Goal: Find contact information: Find contact information

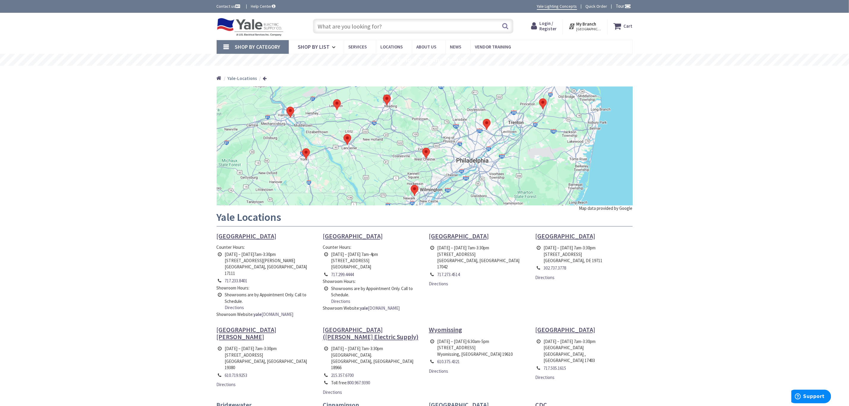
drag, startPoint x: 579, startPoint y: 109, endPoint x: 579, endPoint y: 114, distance: 4.5
click at [579, 114] on div at bounding box center [425, 146] width 416 height 119
click at [539, 98] on area at bounding box center [539, 98] width 0 height 0
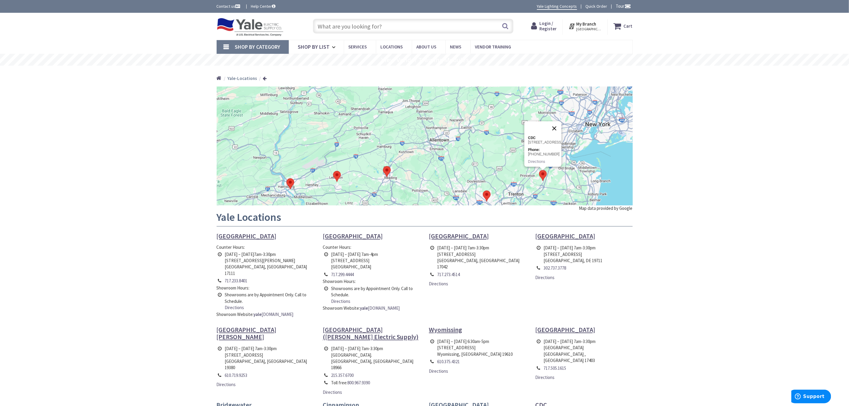
click at [553, 121] on button "Close" at bounding box center [554, 128] width 14 height 14
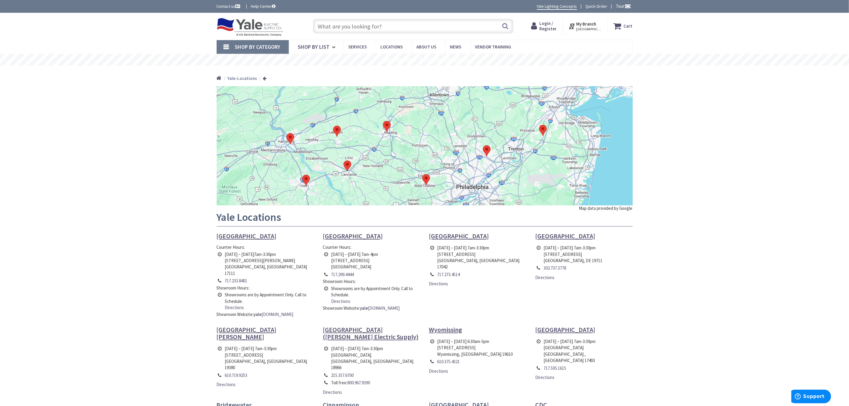
drag, startPoint x: 563, startPoint y: 173, endPoint x: 563, endPoint y: 127, distance: 46.1
click at [563, 127] on div at bounding box center [425, 146] width 416 height 119
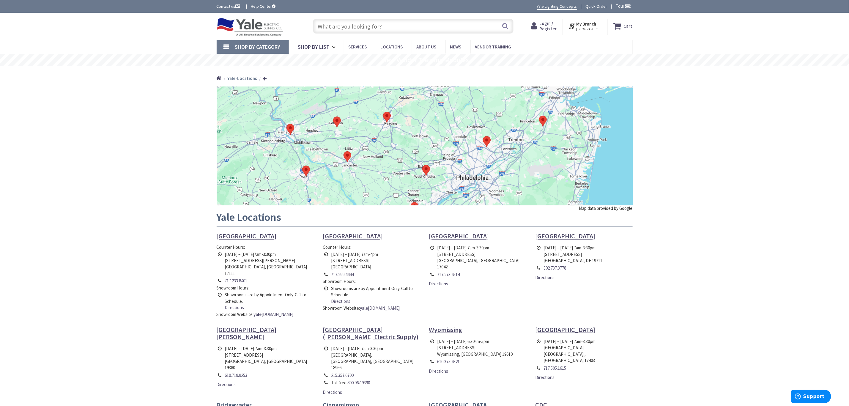
click at [484, 144] on img at bounding box center [487, 141] width 8 height 11
click at [483, 136] on area at bounding box center [483, 136] width 0 height 0
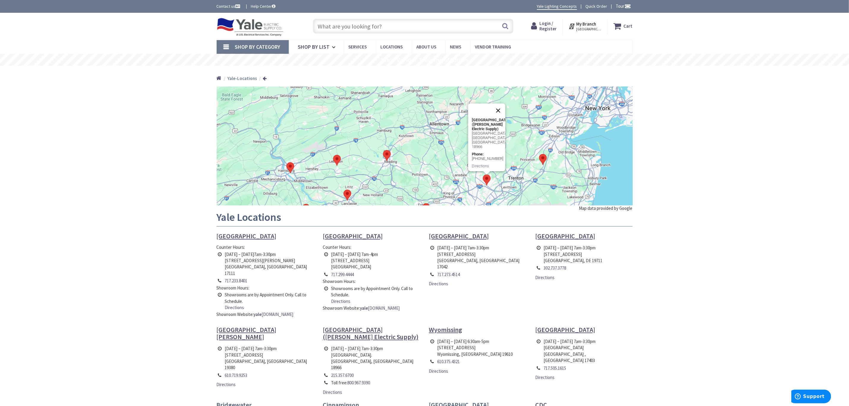
click at [500, 111] on button "Close" at bounding box center [498, 110] width 14 height 14
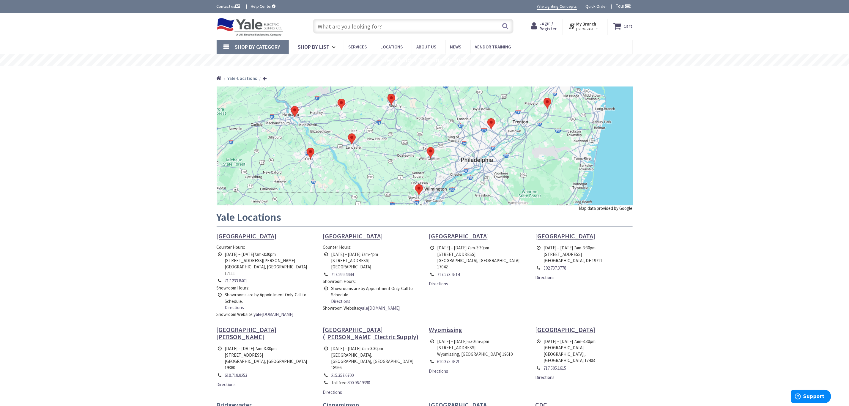
drag, startPoint x: 561, startPoint y: 184, endPoint x: 566, endPoint y: 126, distance: 58.2
click at [566, 126] on div at bounding box center [425, 146] width 416 height 119
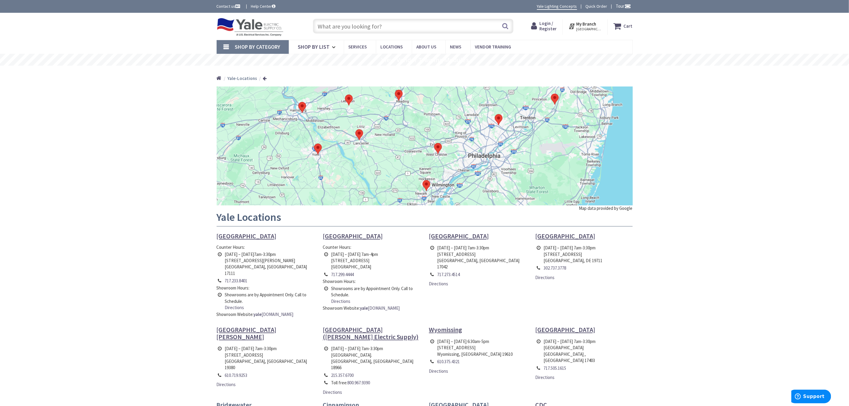
drag, startPoint x: 519, startPoint y: 131, endPoint x: 527, endPoint y: 131, distance: 7.5
click at [527, 131] on div at bounding box center [425, 146] width 416 height 119
click at [495, 114] on area at bounding box center [495, 114] width 0 height 0
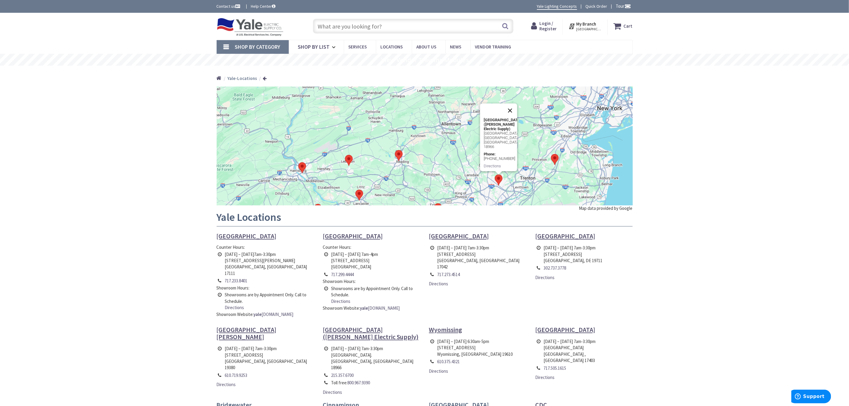
click at [509, 110] on button "Close" at bounding box center [510, 110] width 14 height 14
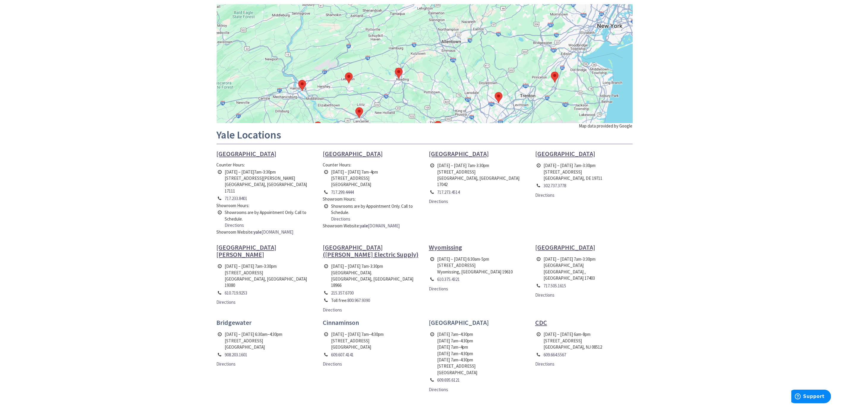
scroll to position [89, 0]
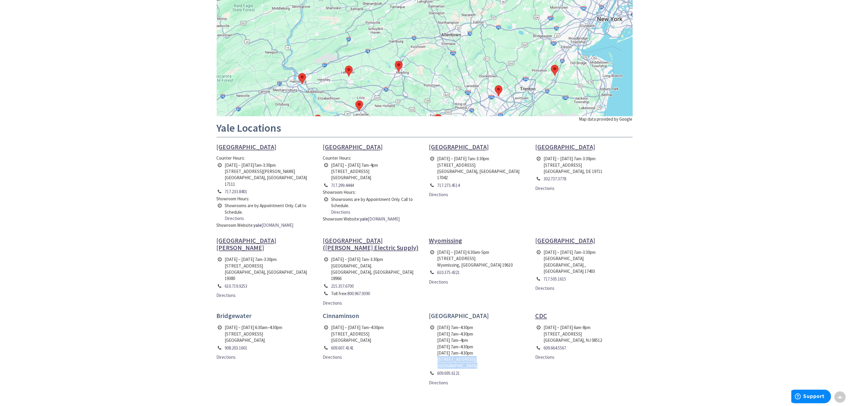
drag, startPoint x: 436, startPoint y: 348, endPoint x: 474, endPoint y: 353, distance: 38.1
click at [474, 353] on td "Monday 7am–4:30pm Tuesday 7am –4:30pm Wednesday 7am –4pm Thursday 7am –4:30pm F…" at bounding box center [457, 347] width 43 height 46
copy td "5 Second Street Trenton, NJ 08611"
drag, startPoint x: 270, startPoint y: 328, endPoint x: 225, endPoint y: 321, distance: 45.9
click at [225, 324] on td "Monday – Friday 6:30am–4:30pm 4 West Chimney Rock Road Bridgewater, NJ 08807" at bounding box center [254, 334] width 61 height 20
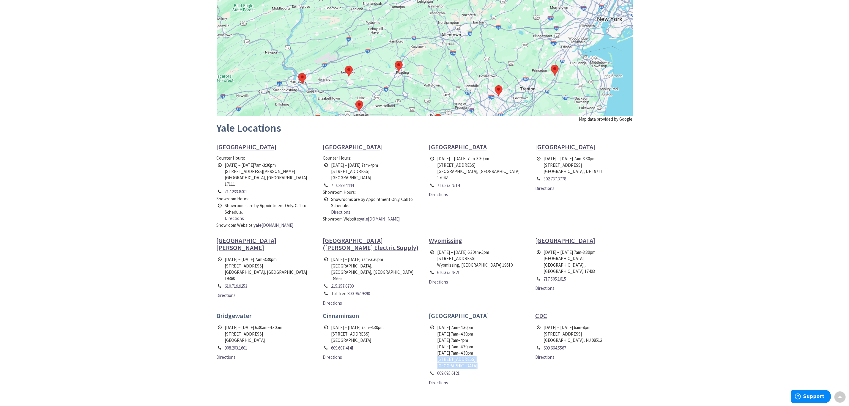
copy td "4 West Chimney Rock Road Bridgewater, NJ 08807"
drag, startPoint x: 184, startPoint y: 312, endPoint x: 204, endPoint y: 312, distance: 20.2
click at [184, 312] on div "Skip to Content Toggle Nav Search Cart My Cart Close" at bounding box center [424, 234] width 849 height 621
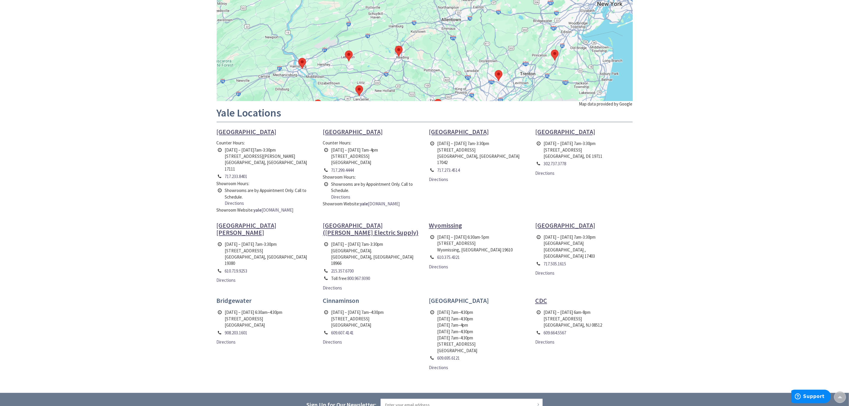
scroll to position [45, 0]
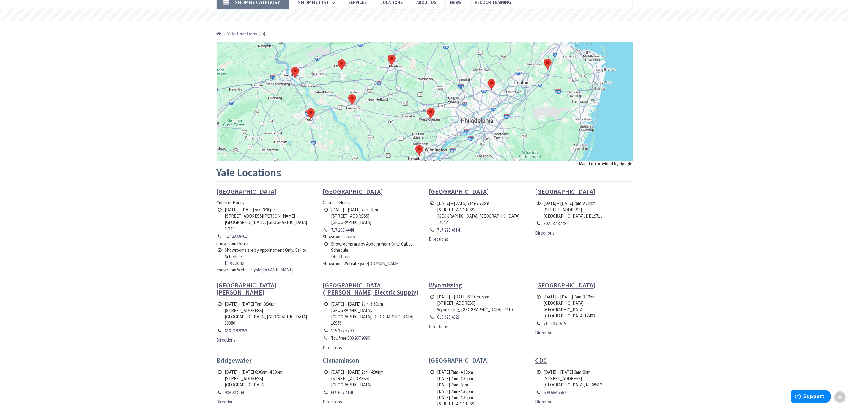
drag, startPoint x: 502, startPoint y: 112, endPoint x: 495, endPoint y: 70, distance: 43.4
click at [495, 70] on div at bounding box center [425, 101] width 416 height 119
